Goal: Navigation & Orientation: Find specific page/section

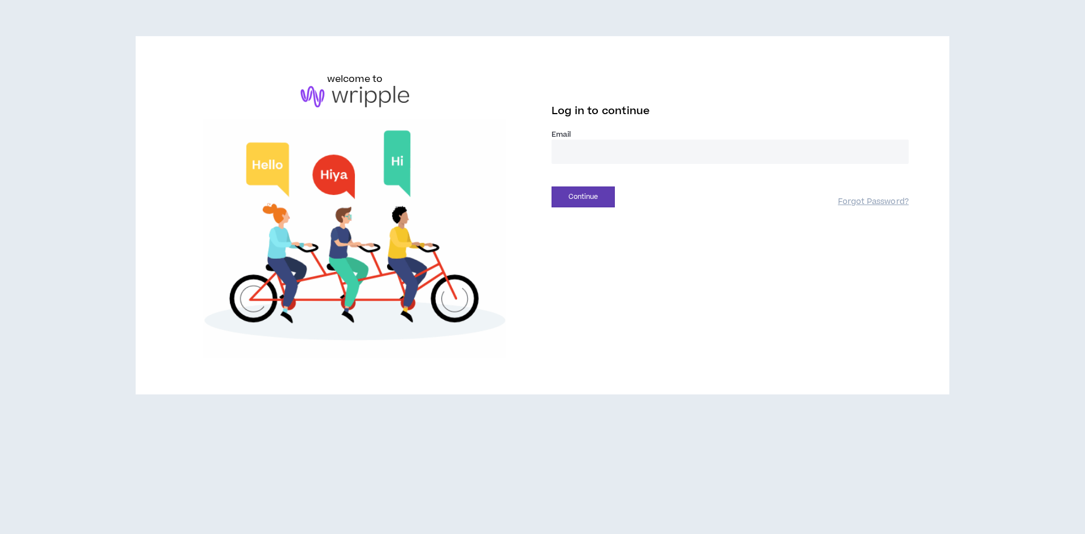
type input "**********"
click at [594, 201] on button "Continue" at bounding box center [583, 197] width 63 height 21
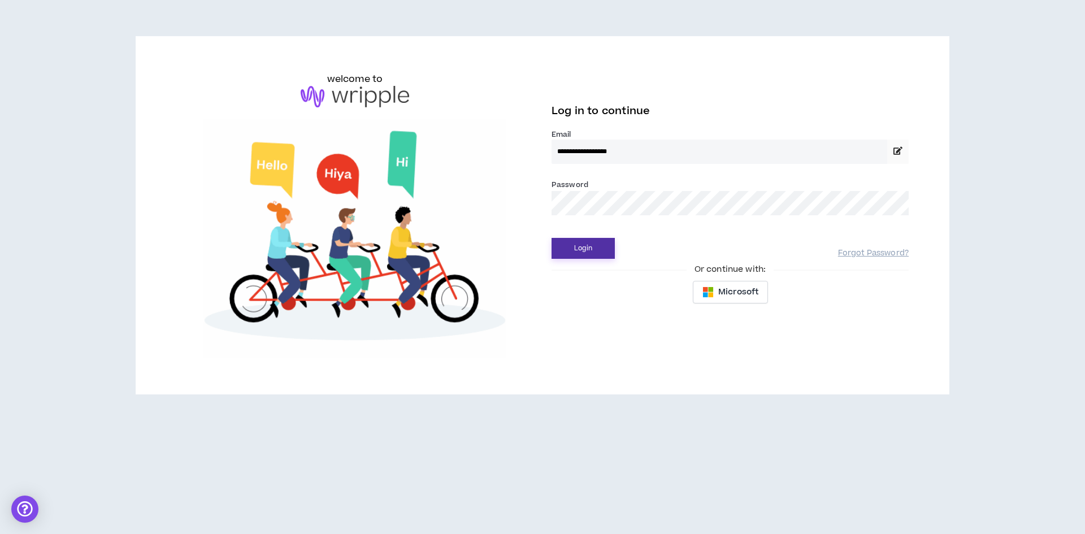
click at [583, 250] on button "Login" at bounding box center [583, 248] width 63 height 21
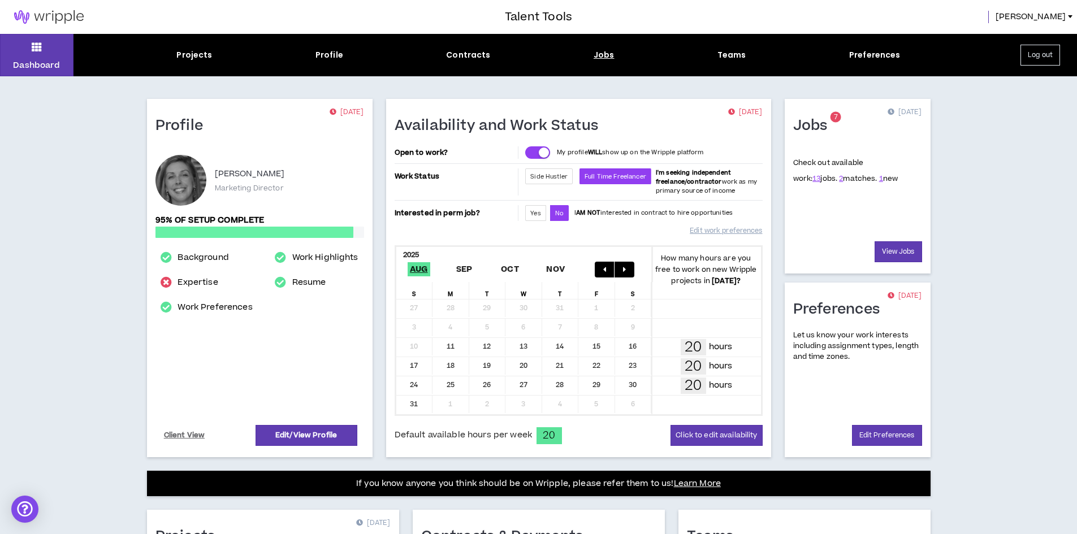
click at [603, 53] on div "Jobs" at bounding box center [604, 55] width 21 height 12
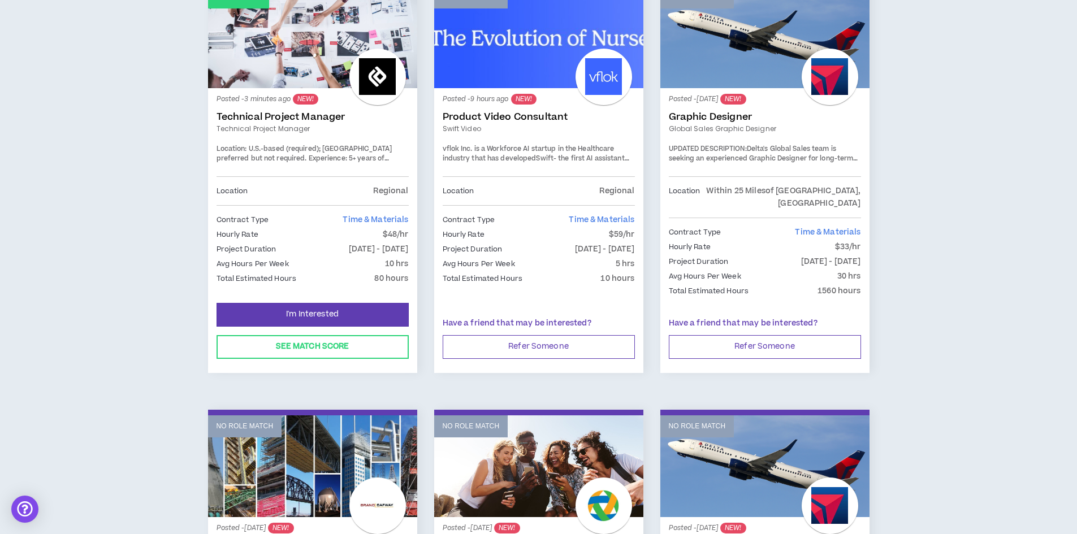
scroll to position [226, 0]
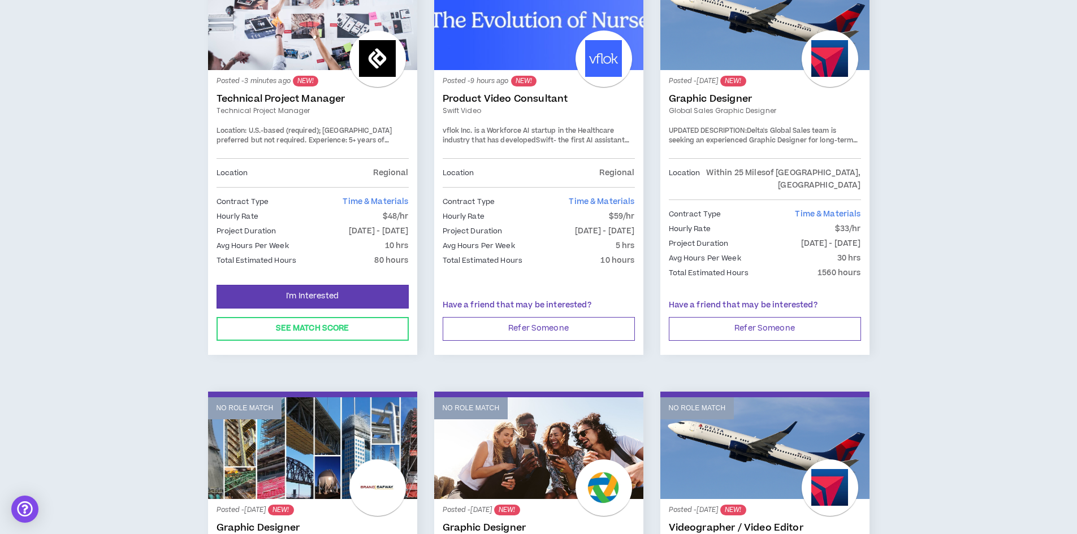
click at [305, 136] on span "5+ years of project management experience delivering web development projects." at bounding box center [303, 150] width 173 height 29
click at [305, 97] on link "Technical Project Manager" at bounding box center [313, 98] width 192 height 11
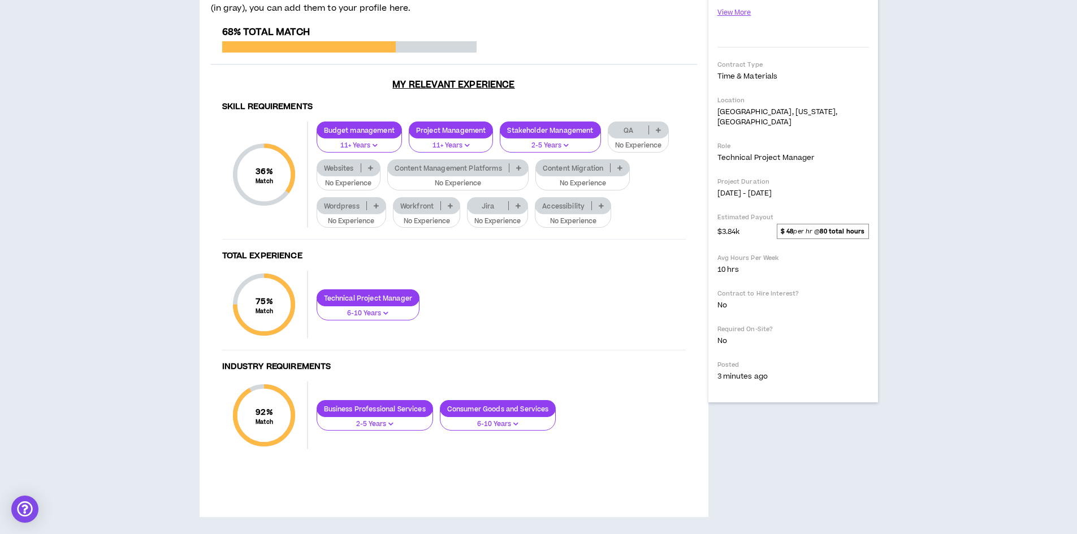
scroll to position [217, 0]
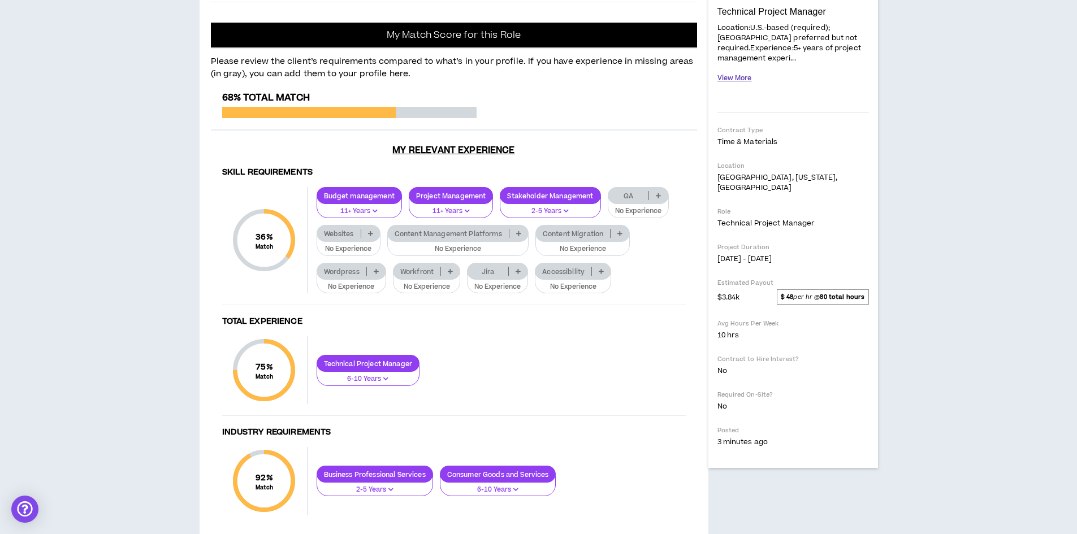
click at [739, 70] on button "View More" at bounding box center [734, 78] width 34 height 20
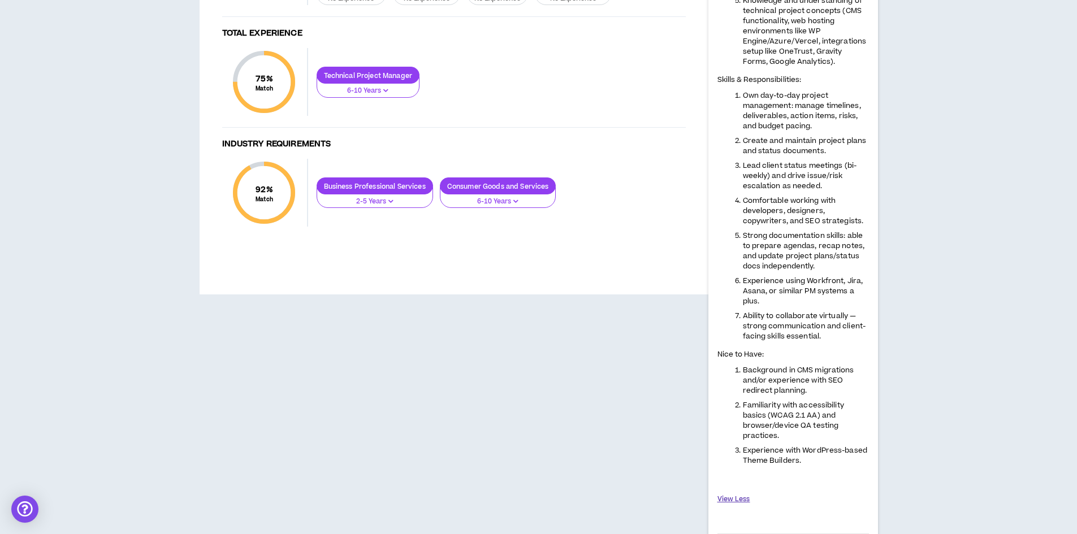
scroll to position [386, 0]
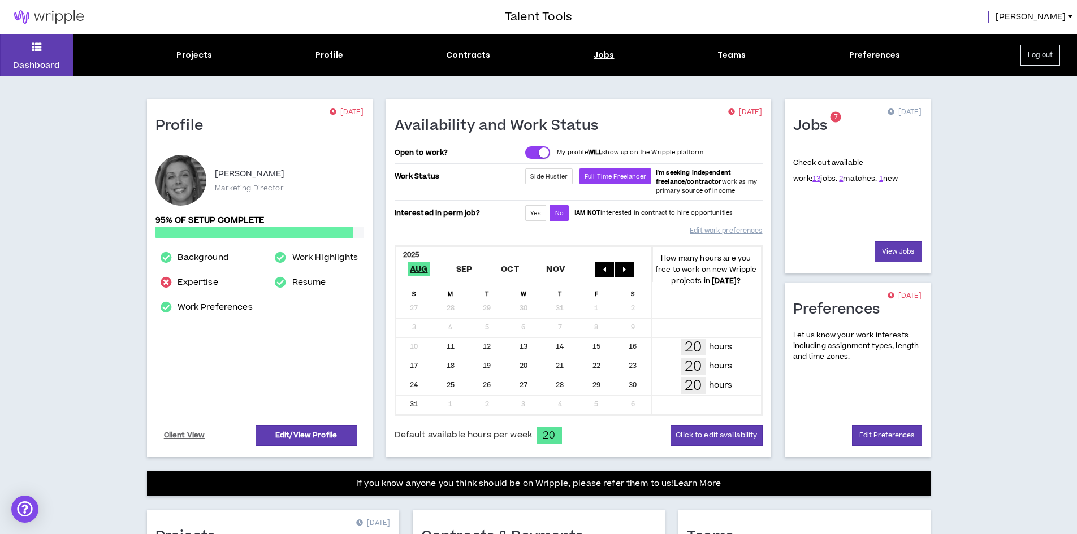
click at [596, 52] on div "Jobs" at bounding box center [604, 55] width 21 height 12
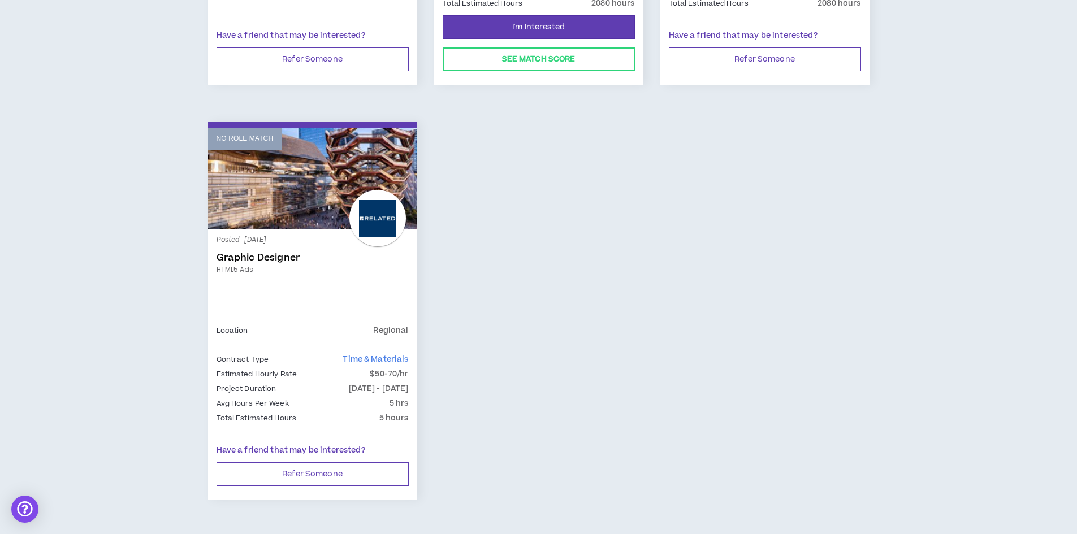
scroll to position [1770, 0]
